Goal: Find specific page/section: Find specific page/section

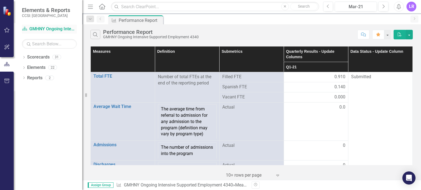
click at [46, 28] on link "Scorecard GMHNY Ongoing Intensive Supported Employment 4340" at bounding box center [49, 29] width 55 height 6
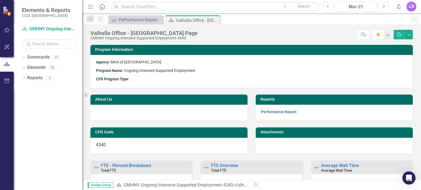
click at [104, 7] on icon "Home" at bounding box center [101, 7] width 7 height 6
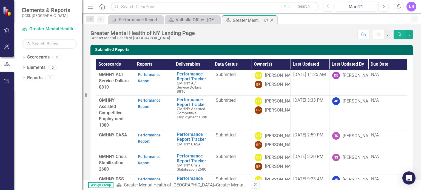
click at [256, 19] on div "Greater Mental Health of NY Landing Page" at bounding box center [247, 20] width 29 height 7
click at [59, 44] on input "text" at bounding box center [49, 44] width 55 height 10
click at [112, 115] on span "GMHNY Assisted Competitive Employment 1380" at bounding box center [111, 113] width 25 height 30
click at [144, 108] on link "Performance Report" at bounding box center [149, 103] width 23 height 11
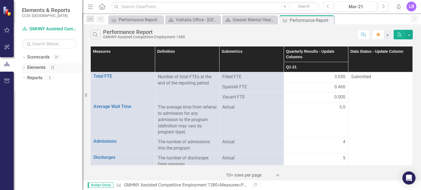
click at [24, 68] on icon "Dropdown" at bounding box center [24, 68] width 4 height 3
click at [27, 78] on icon at bounding box center [26, 78] width 1 height 2
click at [52, 87] on div "Performance Report Tracker" at bounding box center [61, 87] width 44 height 5
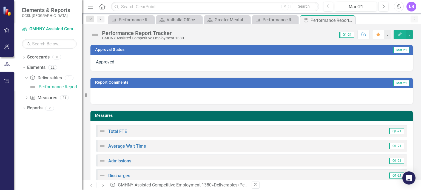
click at [101, 19] on icon "Previous" at bounding box center [100, 18] width 4 height 3
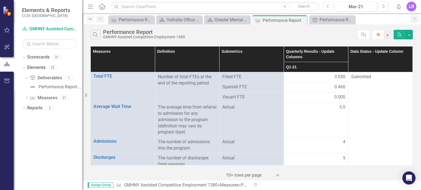
click at [89, 20] on icon "Dropdown" at bounding box center [90, 19] width 5 height 4
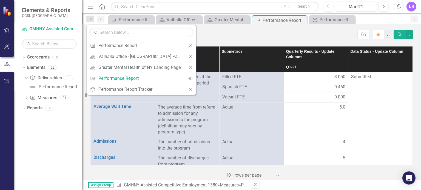
click at [247, 34] on div "Search Performance Report GMHNY Assisted Competitive Employment 1380" at bounding box center [222, 34] width 264 height 9
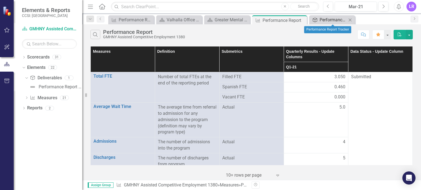
click at [337, 20] on div "Performance Report Tracker" at bounding box center [332, 19] width 27 height 7
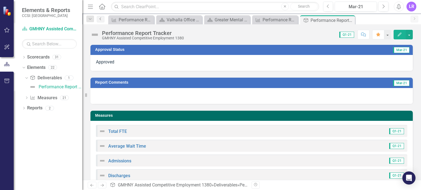
click at [101, 19] on icon "Previous" at bounding box center [100, 18] width 4 height 3
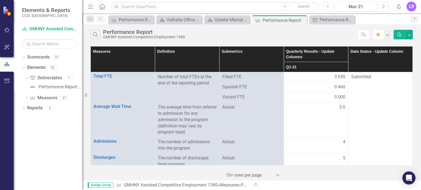
click at [413, 18] on icon "Next" at bounding box center [414, 18] width 4 height 3
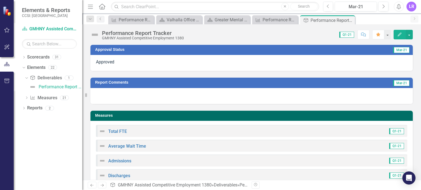
click at [409, 4] on div "LR" at bounding box center [411, 7] width 10 height 10
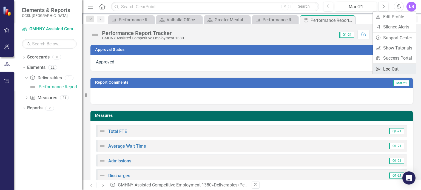
click at [386, 67] on link "Logout Log Out" at bounding box center [394, 69] width 43 height 10
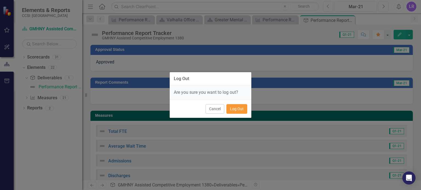
click at [231, 113] on button "Log Out" at bounding box center [236, 109] width 21 height 10
